Goal: Task Accomplishment & Management: Manage account settings

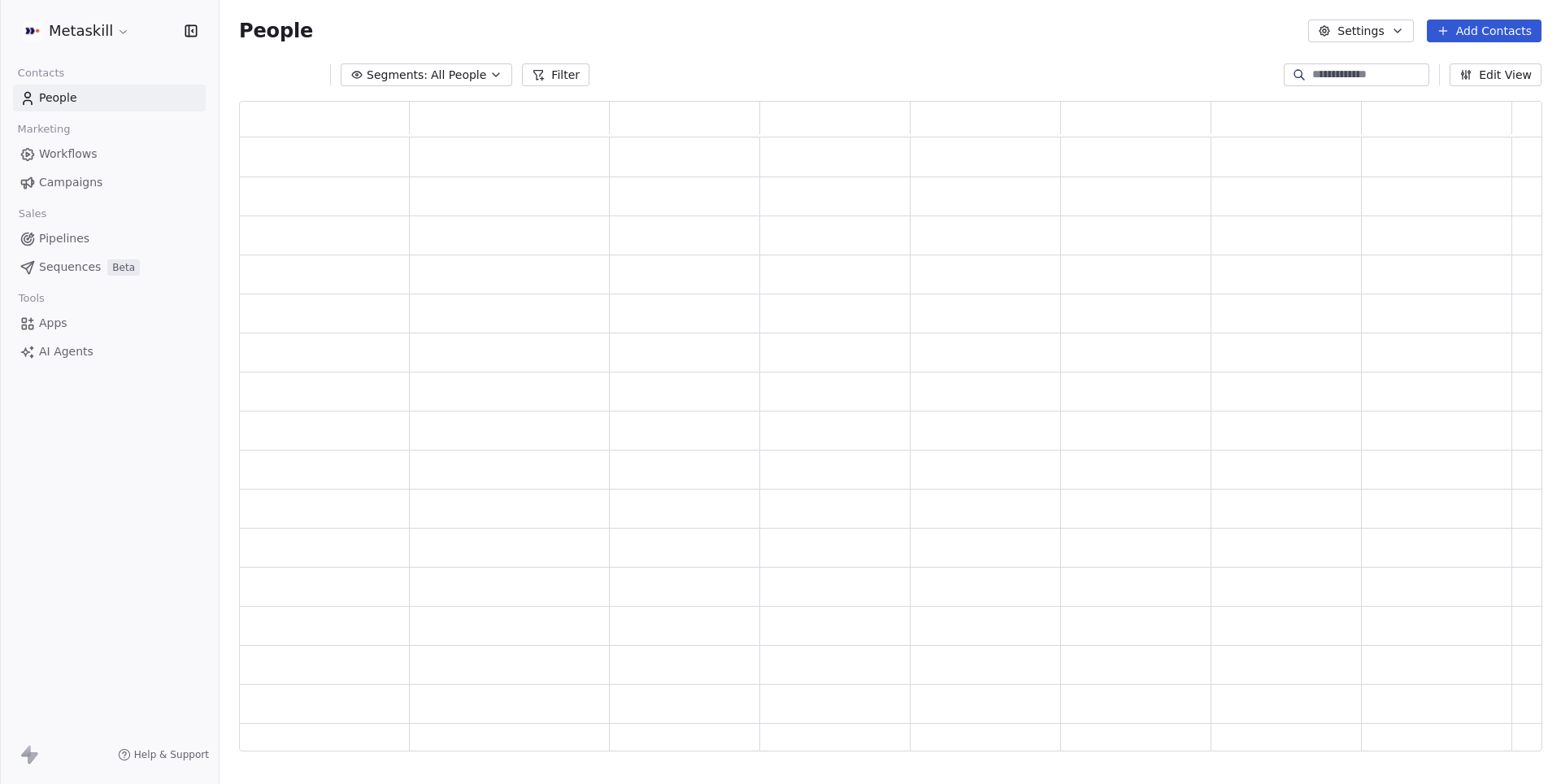
scroll to position [651, 1302]
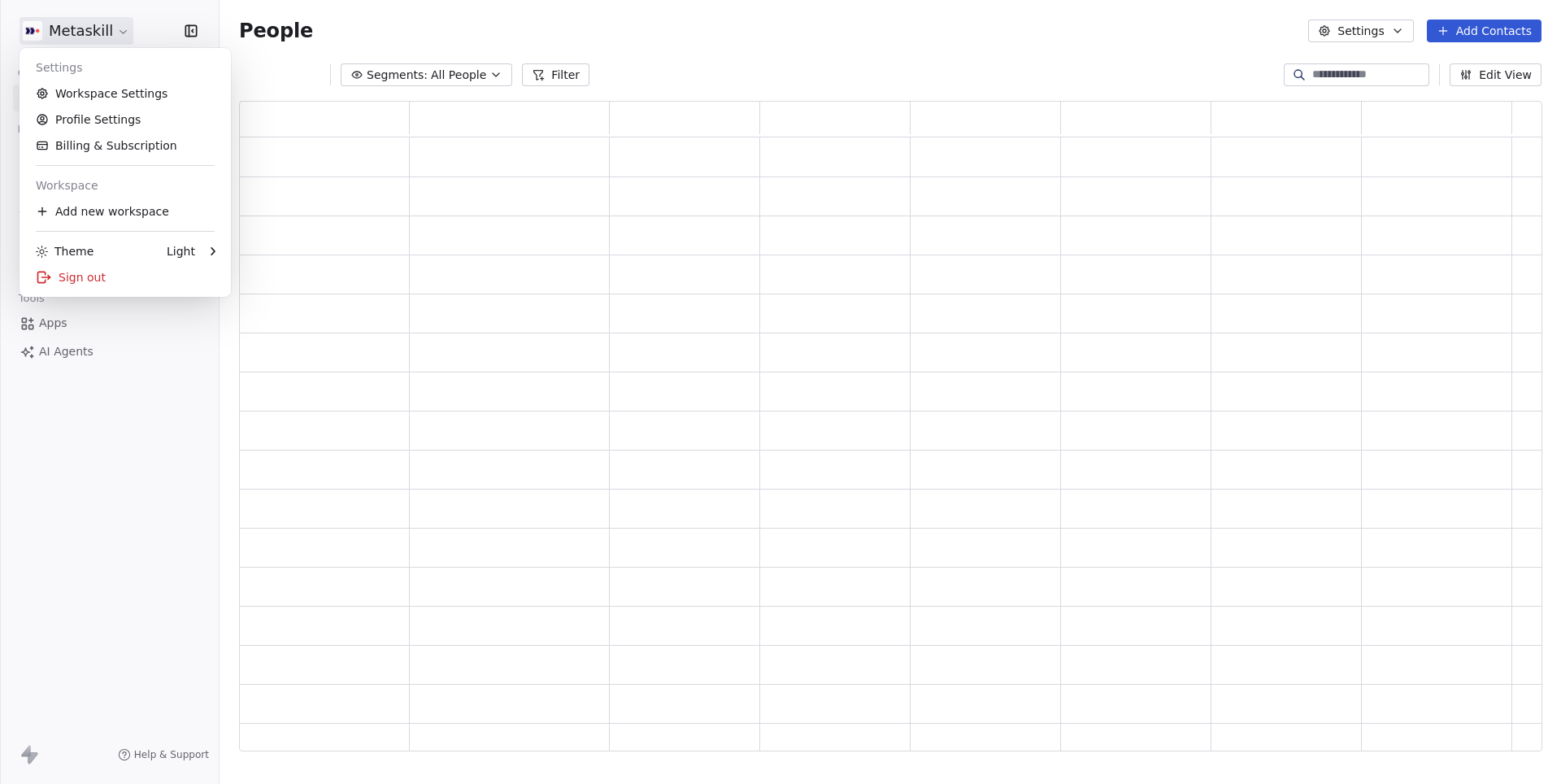
click at [107, 31] on html "Metaskill Contacts People Marketing Workflows Campaigns Sales Pipelines Sequenc…" at bounding box center [780, 392] width 1561 height 784
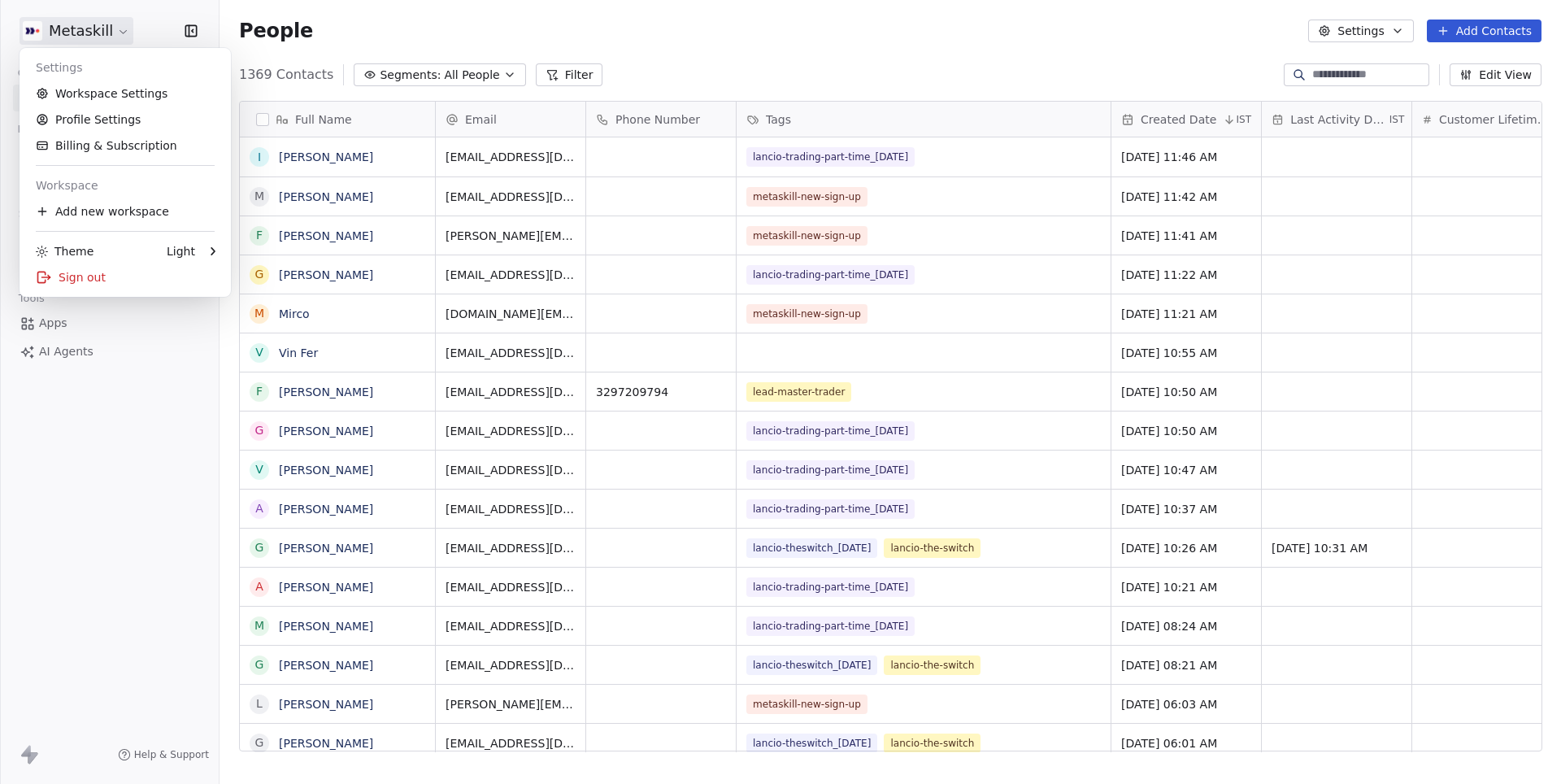
scroll to position [1, 1]
click at [144, 94] on link "Workspace Settings" at bounding box center [125, 93] width 199 height 26
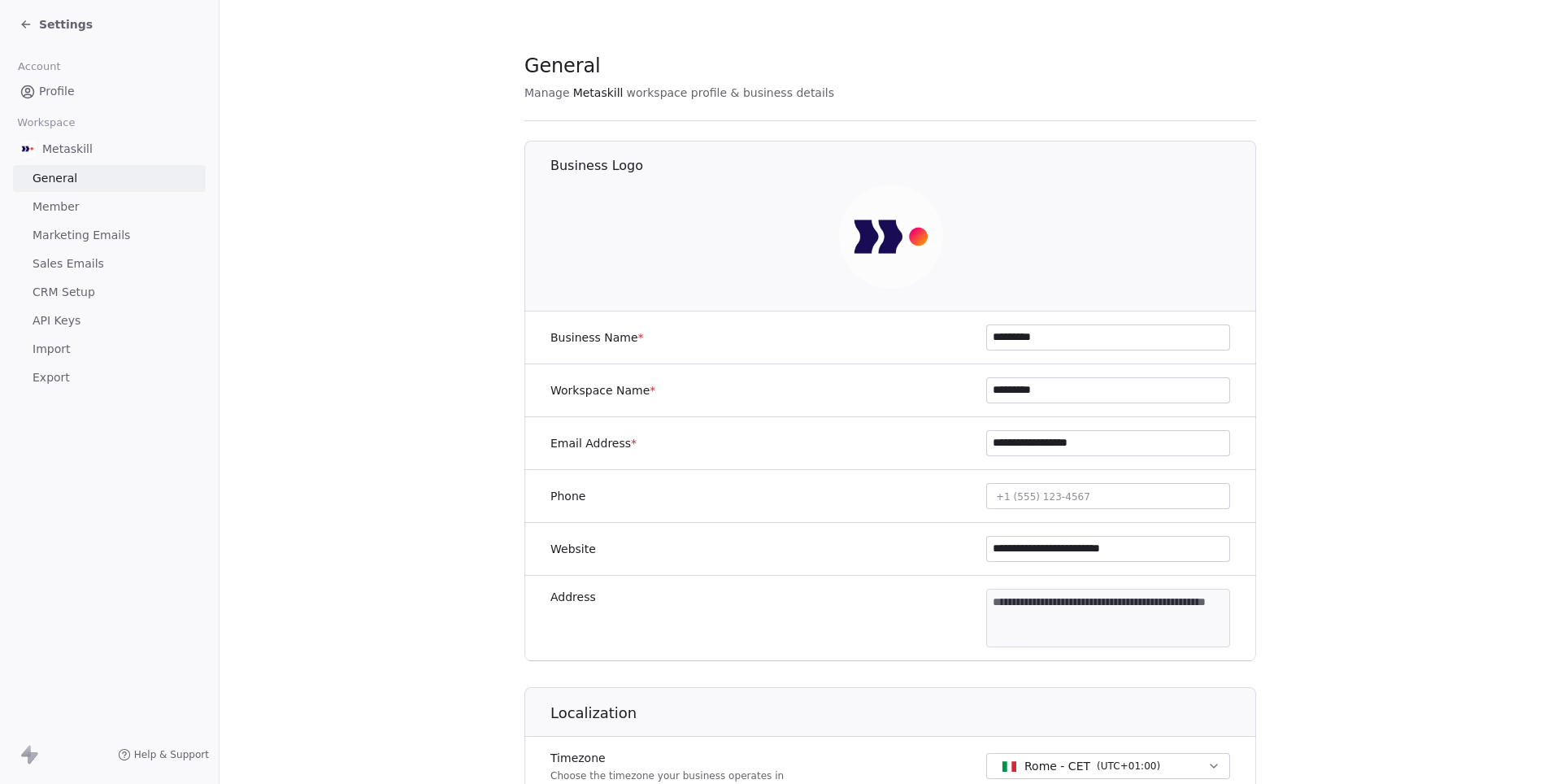
click at [67, 206] on span "Member" at bounding box center [56, 207] width 48 height 17
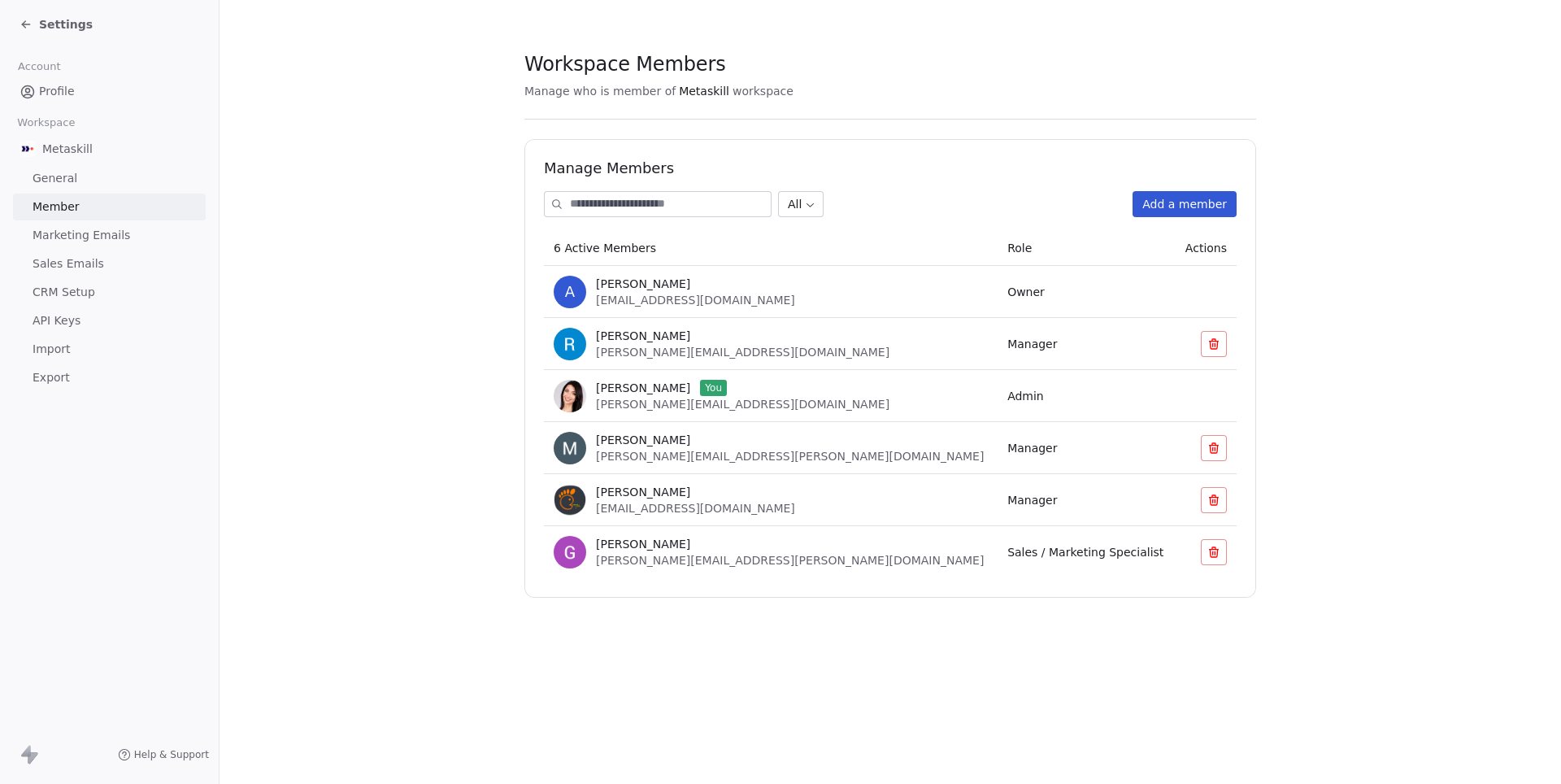
click at [1195, 199] on button "Add a member" at bounding box center [1185, 204] width 104 height 26
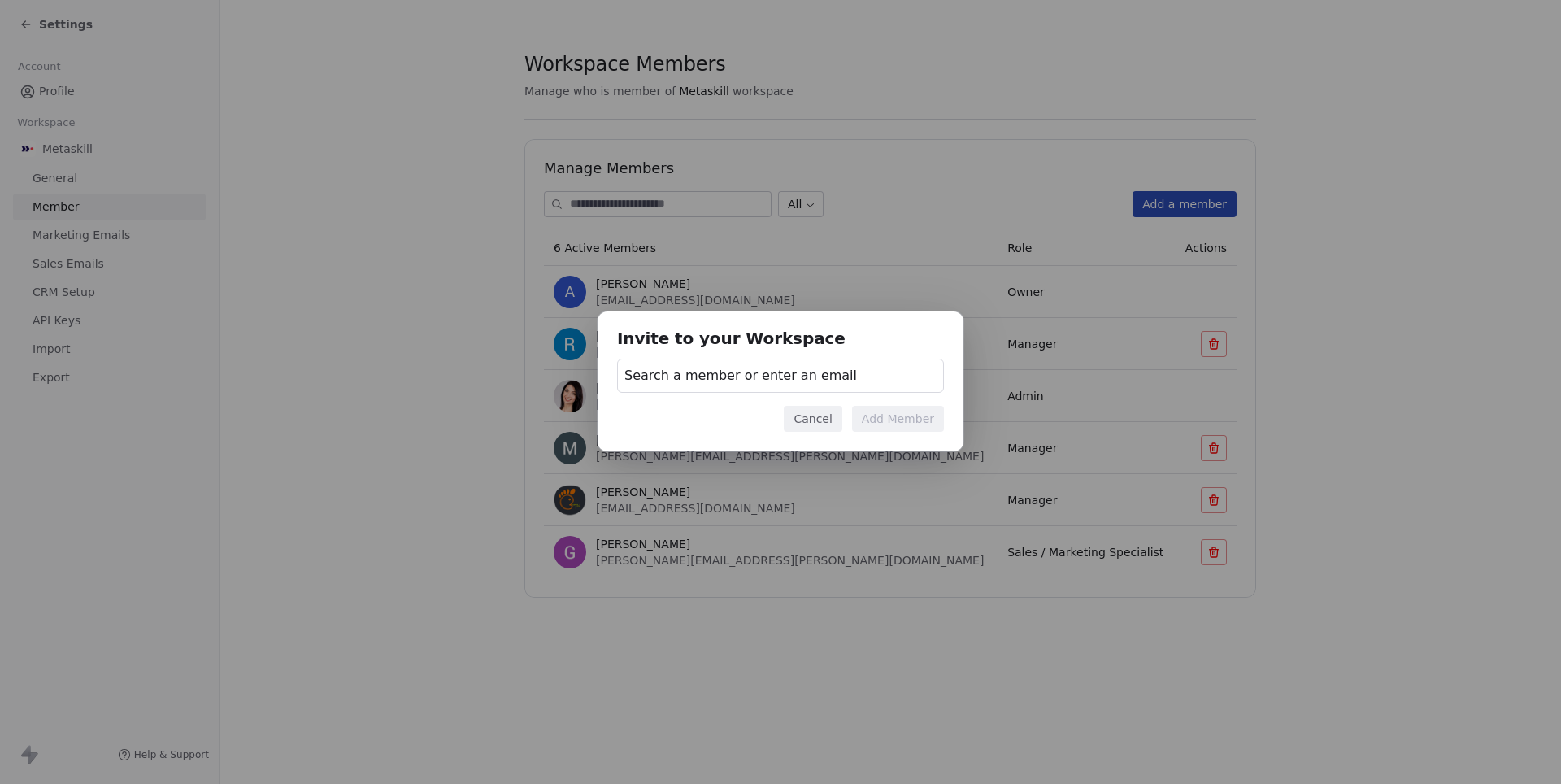
click at [818, 369] on span "Search a member or enter an email" at bounding box center [740, 375] width 232 height 20
click at [810, 414] on input "text" at bounding box center [780, 420] width 306 height 18
click at [813, 391] on div "Invite to your Workspace Search a member or enter an email Cancel Add Member" at bounding box center [780, 392] width 1561 height 213
click at [1043, 295] on div "Invite to your Workspace Search a member or enter an email Cancel Add Member" at bounding box center [780, 392] width 1561 height 213
click at [833, 426] on button "Cancel" at bounding box center [813, 419] width 58 height 26
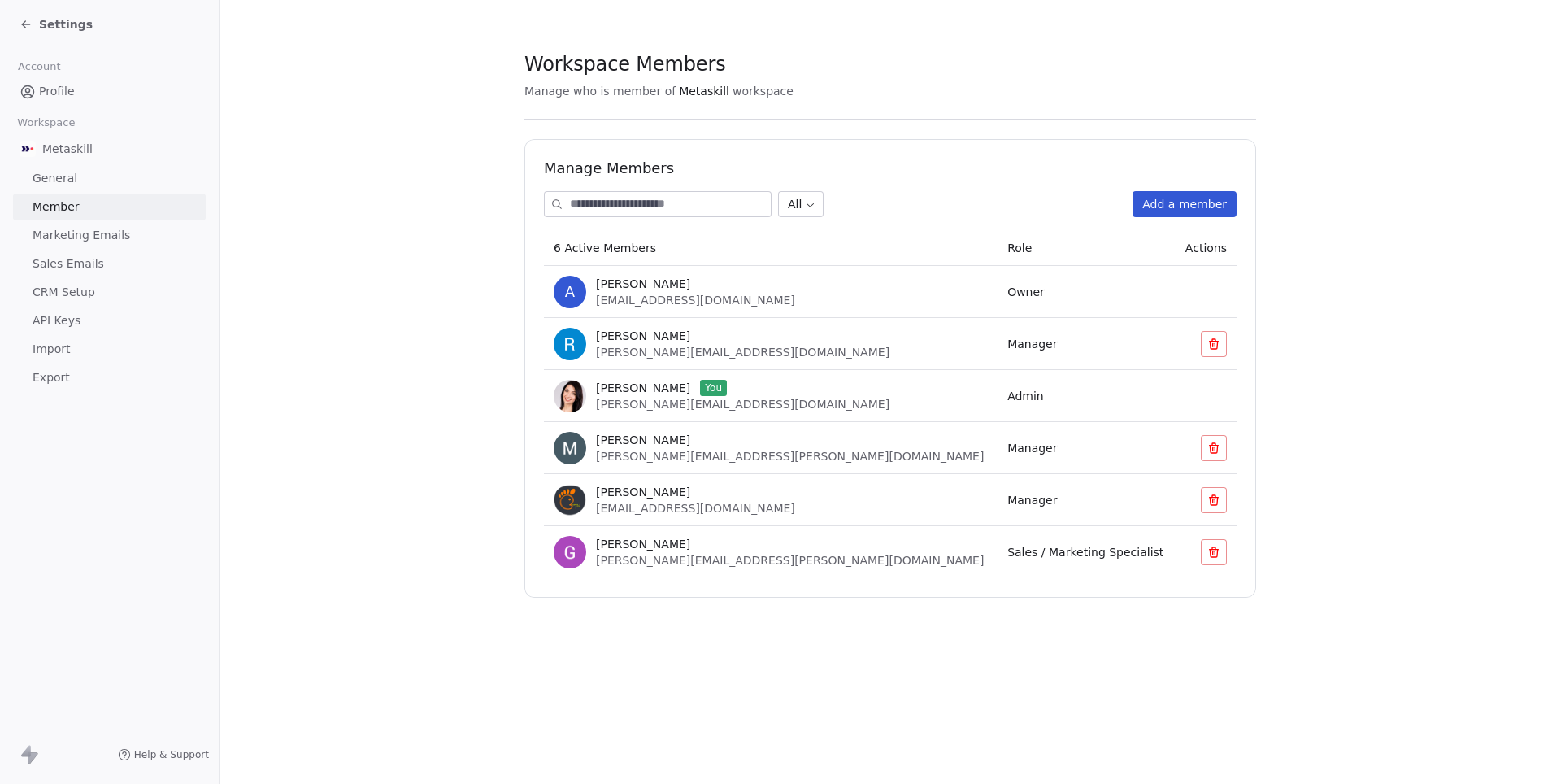
click at [1007, 551] on span "Sales / Marketing Specialist" at bounding box center [1084, 552] width 156 height 13
click at [600, 541] on span "Giulio Roselli" at bounding box center [642, 543] width 94 height 16
click at [610, 492] on span "Emanuele Pede" at bounding box center [642, 491] width 94 height 16
click at [610, 432] on span "Marco Gatti" at bounding box center [642, 439] width 94 height 16
click at [618, 381] on span "Darya Nestsiarovich" at bounding box center [642, 387] width 94 height 16
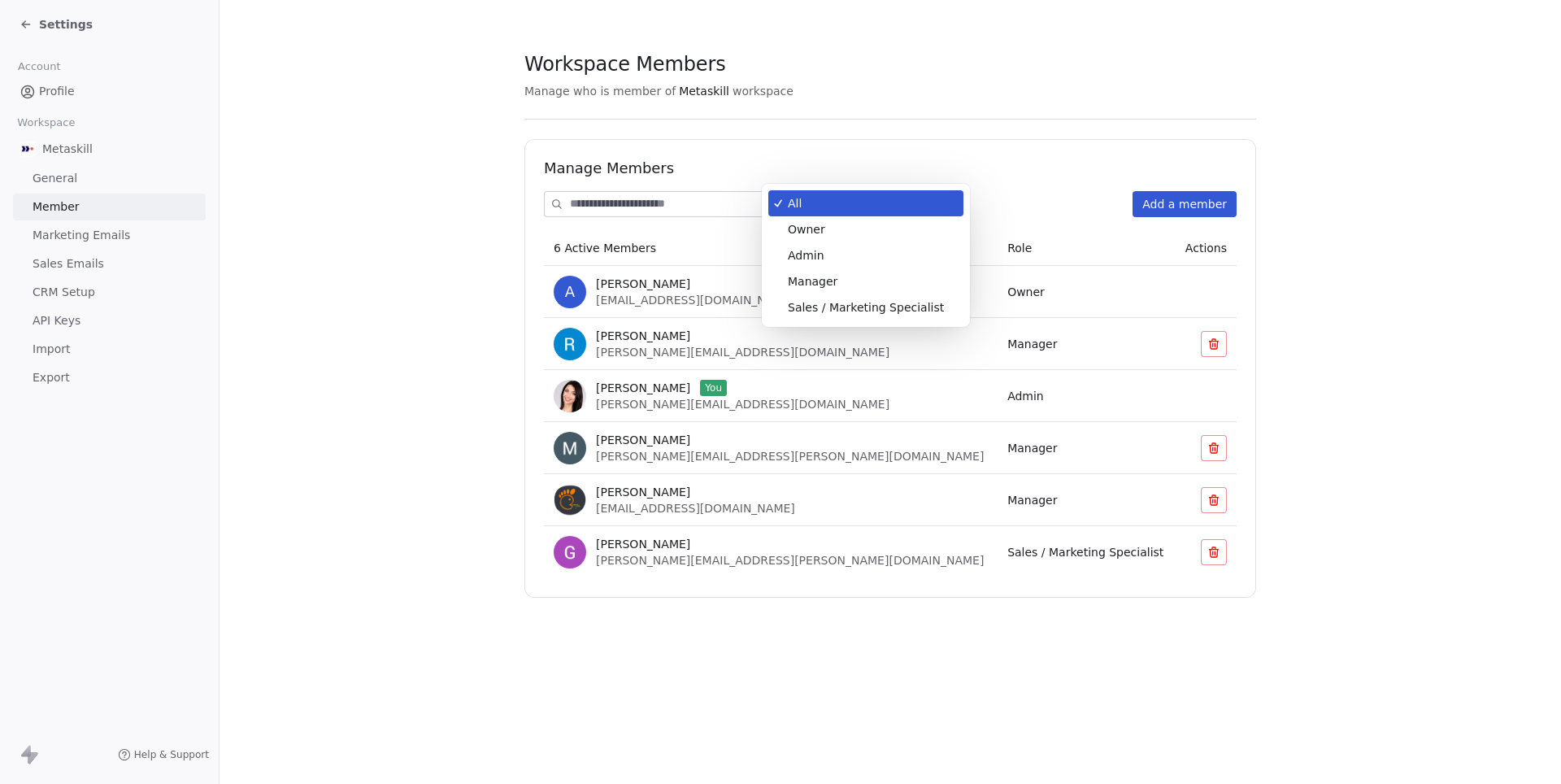
click at [808, 203] on body "Settings Account Profile Workspace Metaskill General Member Marketing Emails Sa…" at bounding box center [780, 392] width 1561 height 784
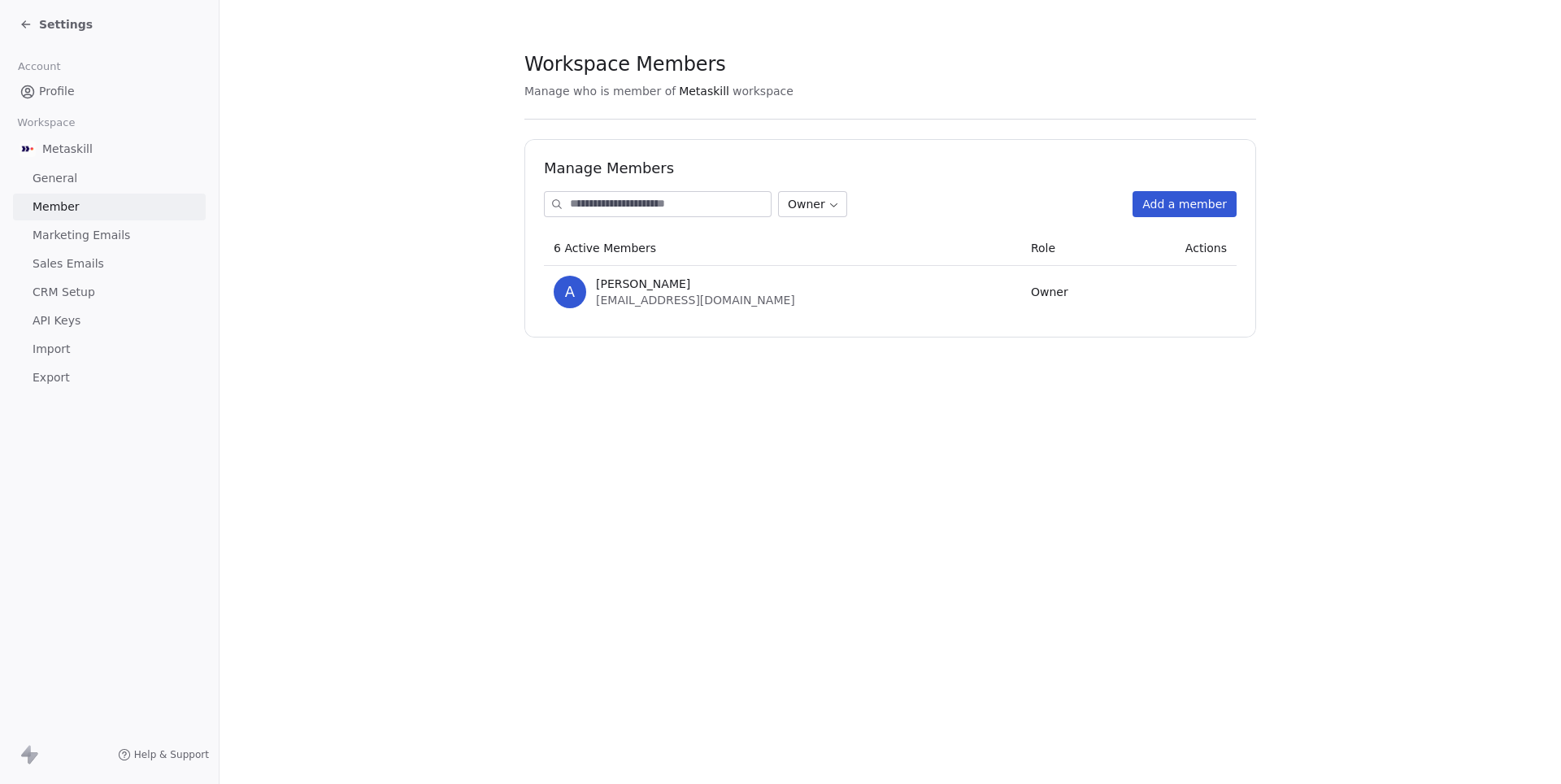
click at [1202, 277] on td at bounding box center [1181, 292] width 111 height 52
click at [833, 216] on div "Manage Members Owner Add a member 6 Active Members Role Actions A Alessio Mastr…" at bounding box center [890, 238] width 732 height 199
click at [807, 210] on body "Settings Account Profile Workspace Metaskill General Member Marketing Emails Sa…" at bounding box center [780, 392] width 1561 height 784
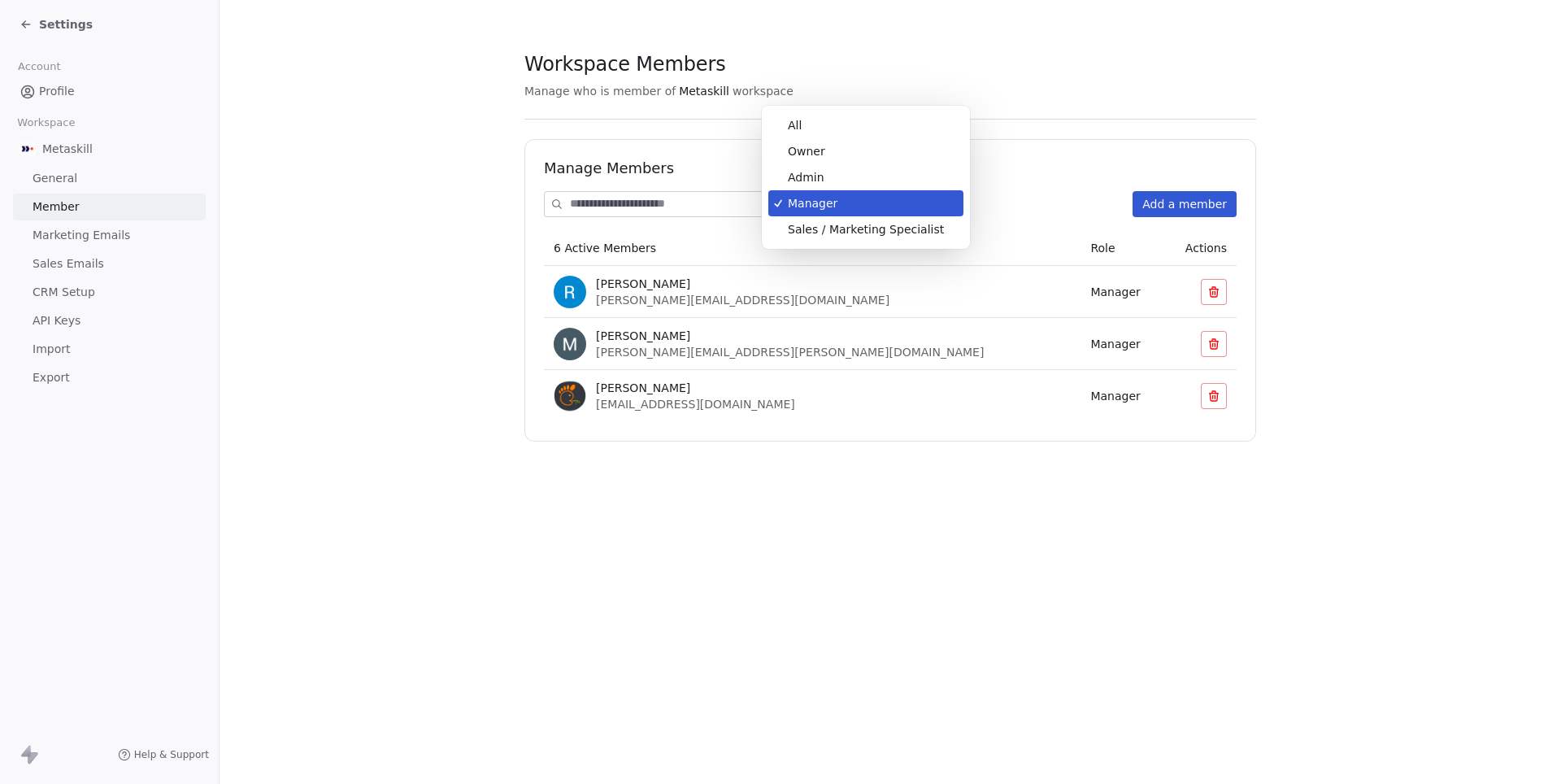
click at [813, 196] on body "Settings Account Profile Workspace Metaskill General Member Marketing Emails Sa…" at bounding box center [780, 392] width 1561 height 784
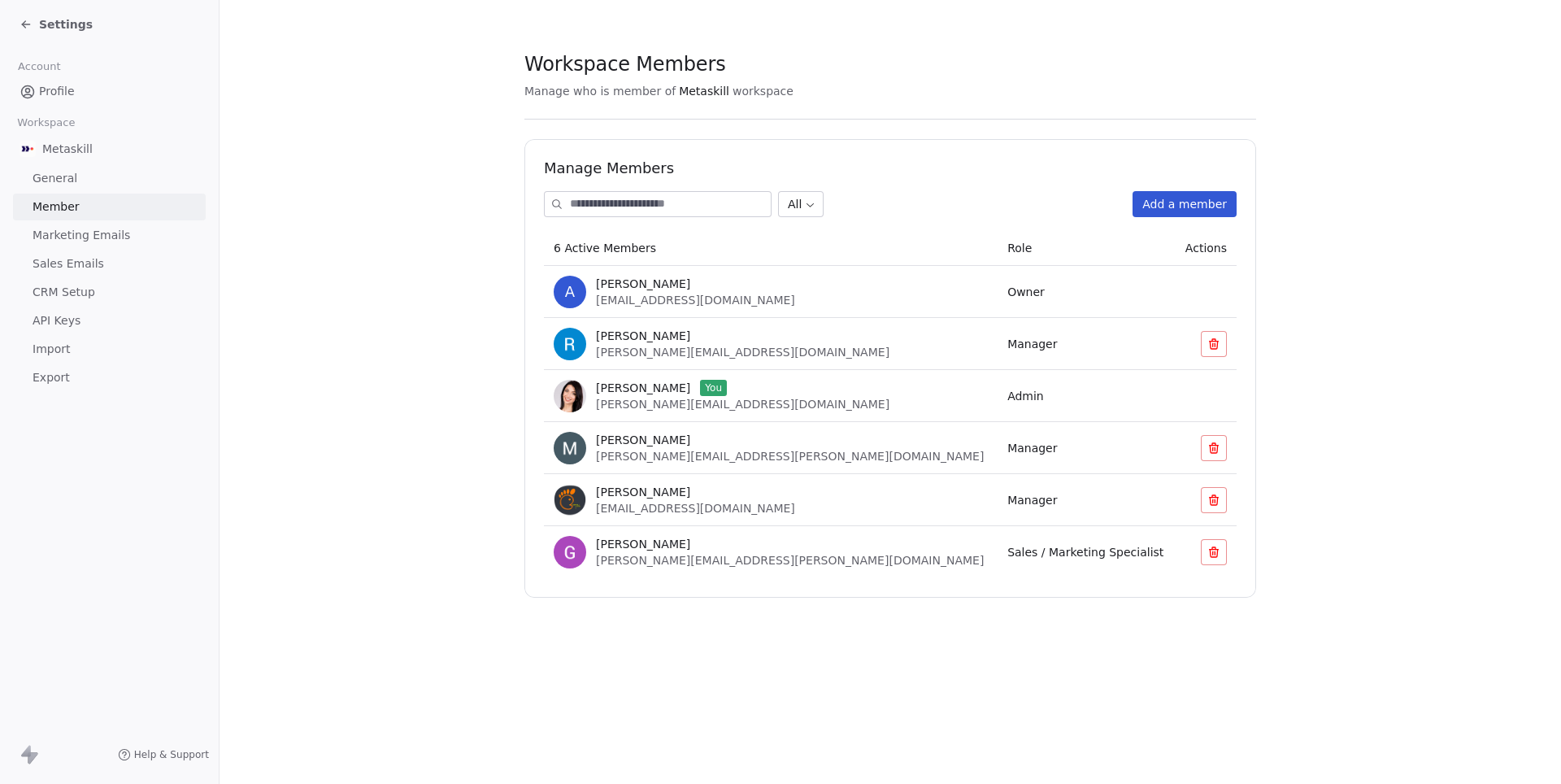
click at [1222, 348] on button at bounding box center [1214, 344] width 26 height 26
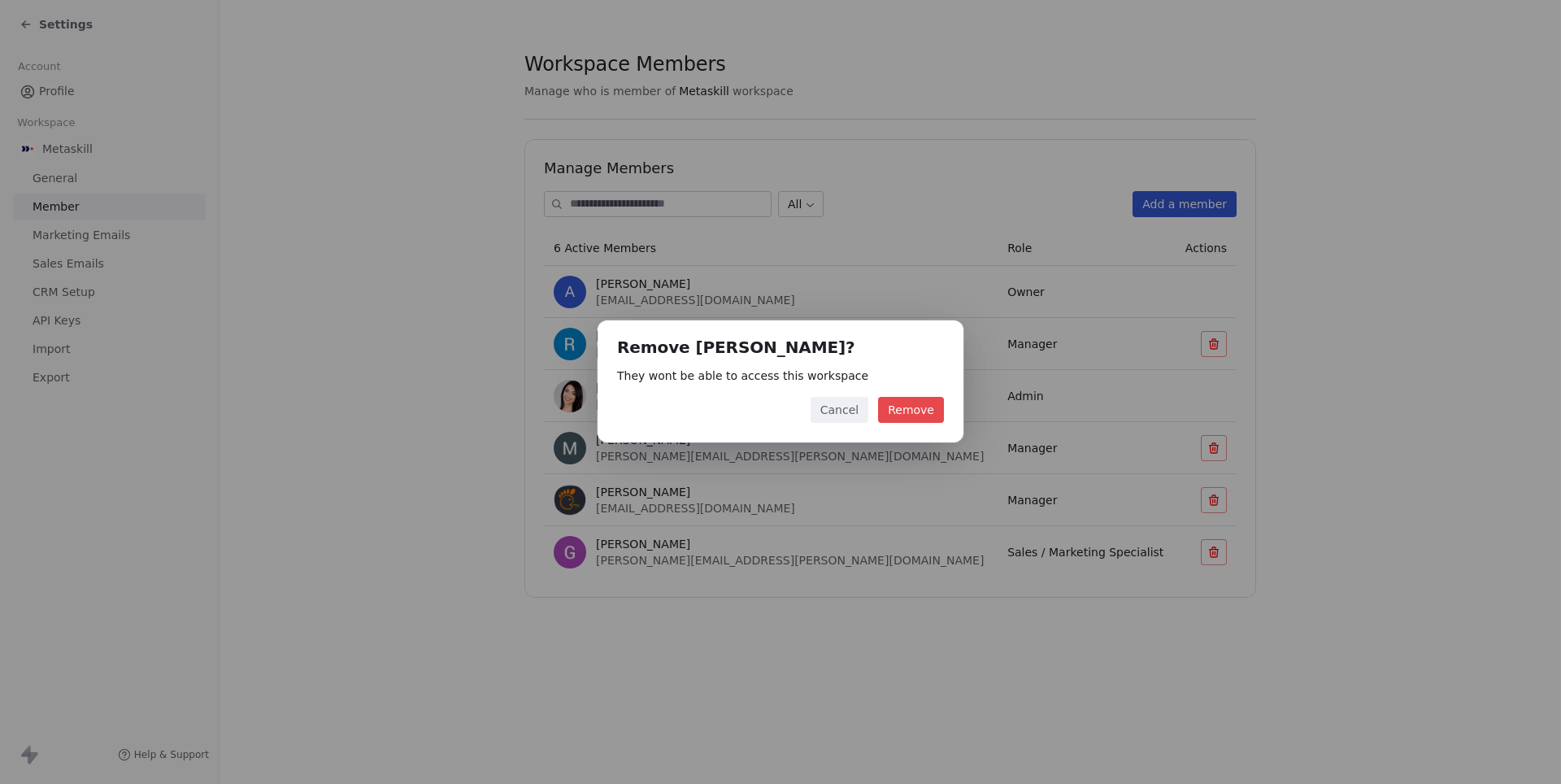
click at [833, 410] on button "Cancel" at bounding box center [839, 410] width 58 height 26
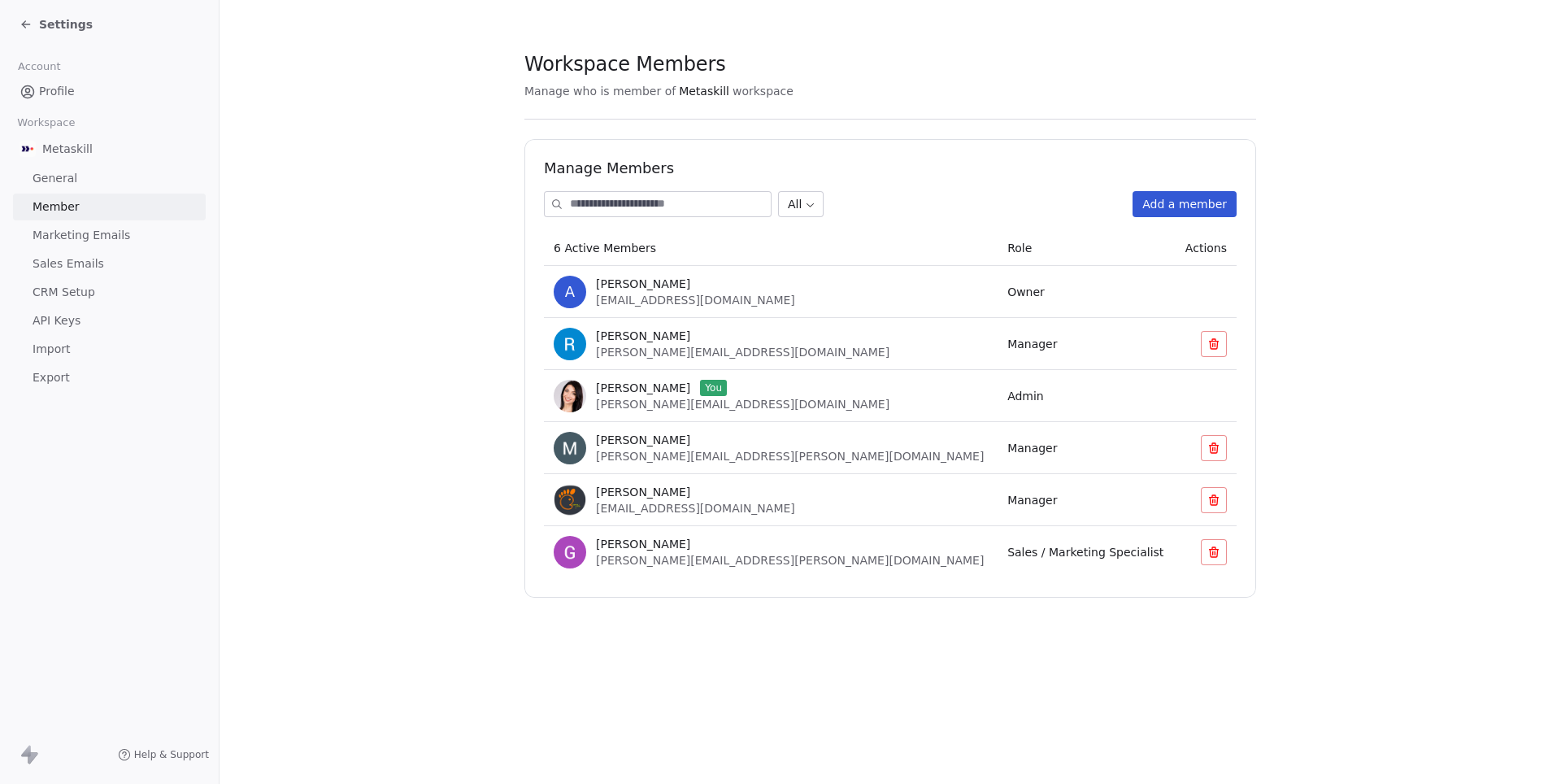
click at [632, 294] on span "alexmastrini@gmail.com" at bounding box center [696, 300] width 200 height 13
click at [762, 312] on td "A Alessio Mastrini alexmastrini@gmail.com" at bounding box center [770, 292] width 454 height 52
drag, startPoint x: 732, startPoint y: 299, endPoint x: 596, endPoint y: 303, distance: 136.1
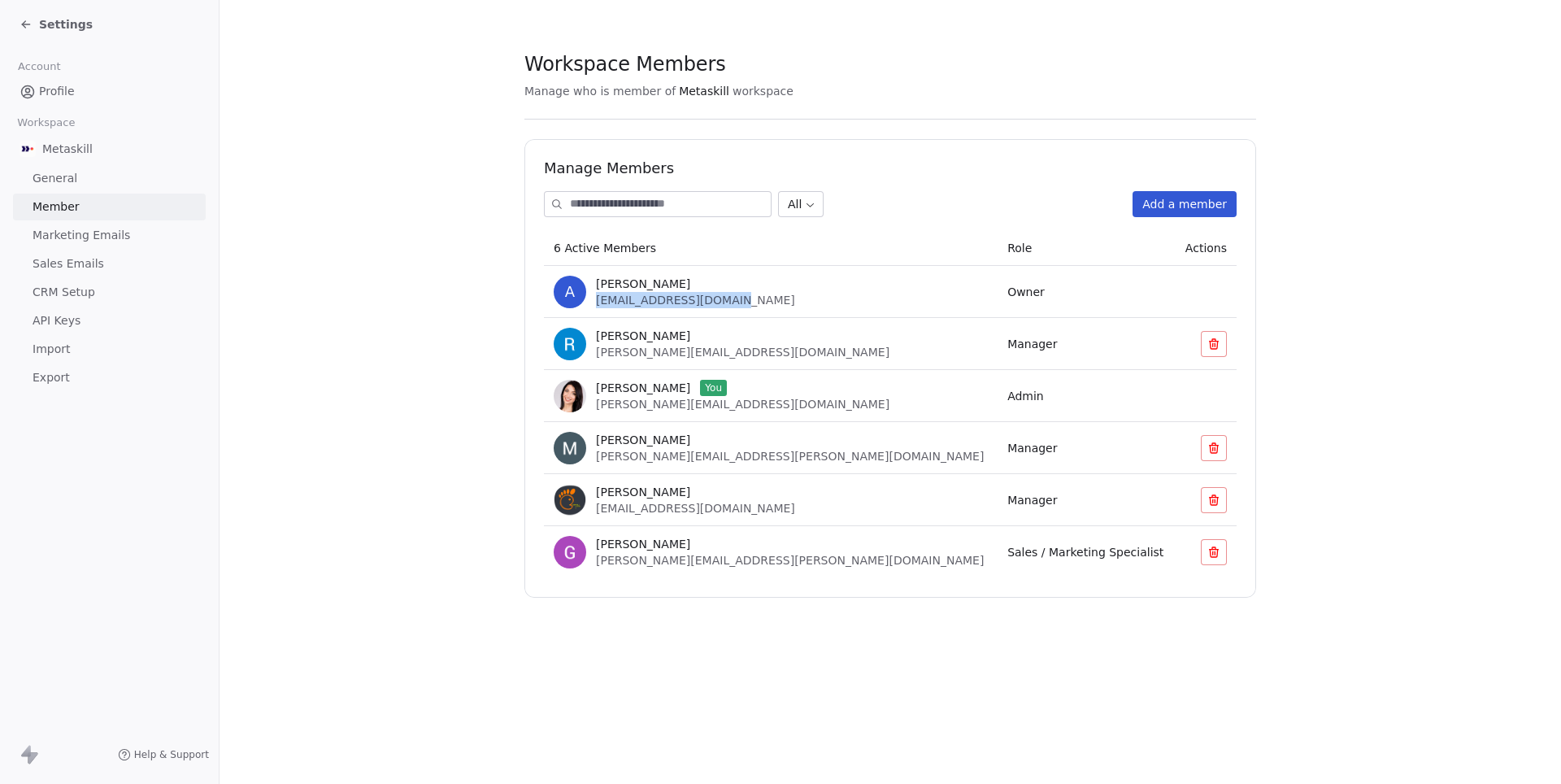
click at [596, 303] on div "A Alessio Mastrini alexmastrini@gmail.com" at bounding box center [771, 292] width 435 height 33
copy span "alexmastrini@gmail.com"
